Goal: Information Seeking & Learning: Check status

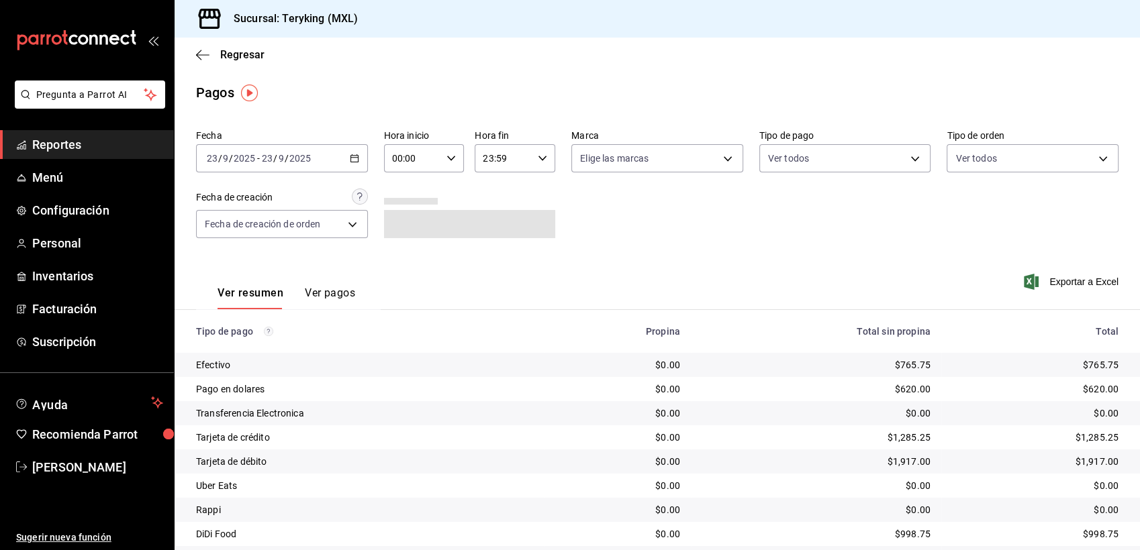
click at [73, 154] on link "Reportes" at bounding box center [87, 144] width 174 height 29
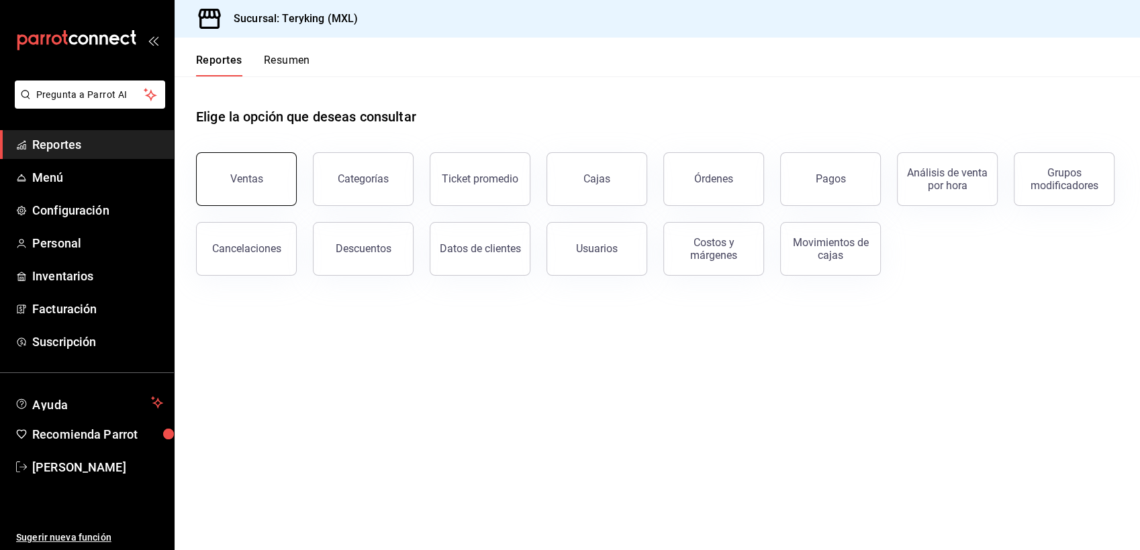
click at [263, 177] on button "Ventas" at bounding box center [246, 179] width 101 height 54
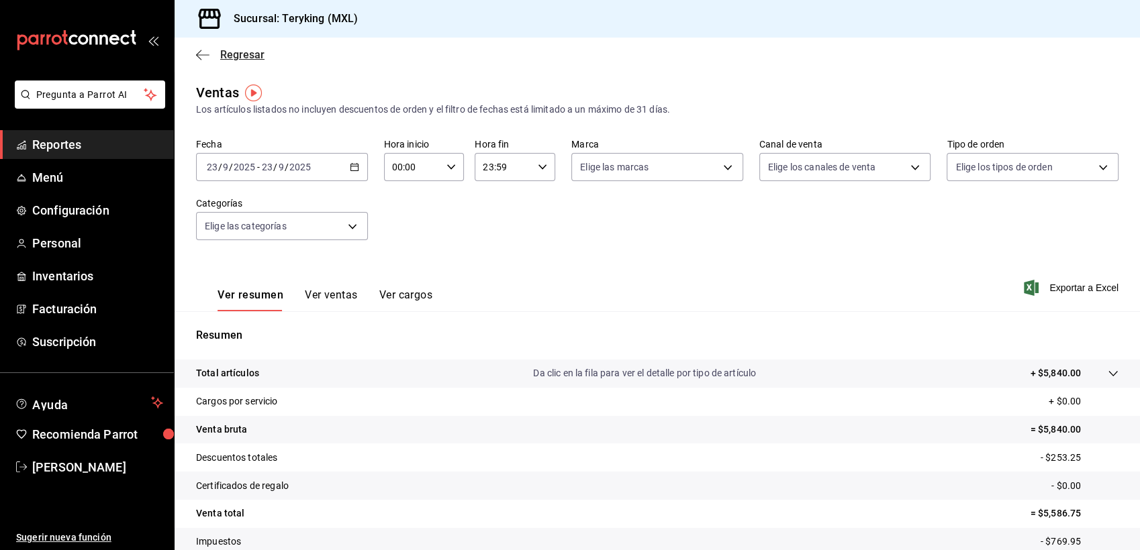
click at [236, 59] on span "Regresar" at bounding box center [242, 54] width 44 height 13
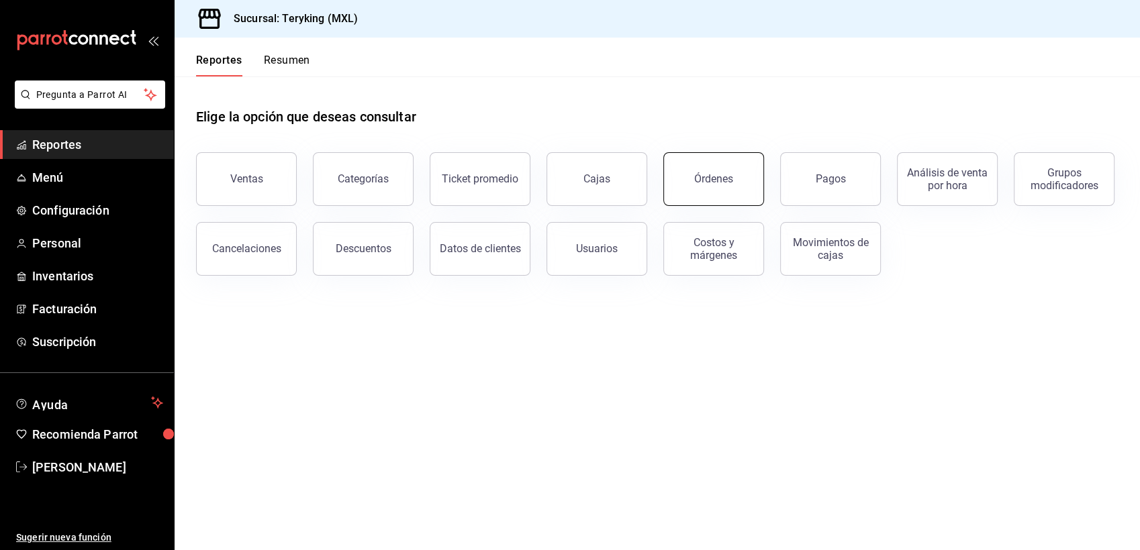
click at [714, 169] on button "Órdenes" at bounding box center [713, 179] width 101 height 54
